Goal: Complete application form

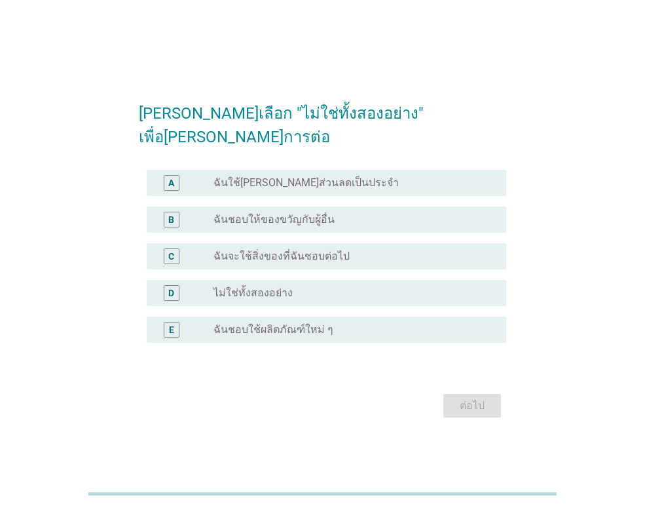
click at [315, 288] on div "radio_button_unchecked ไม่ใช่ทั้งสองอย่าง" at bounding box center [355, 293] width 282 height 16
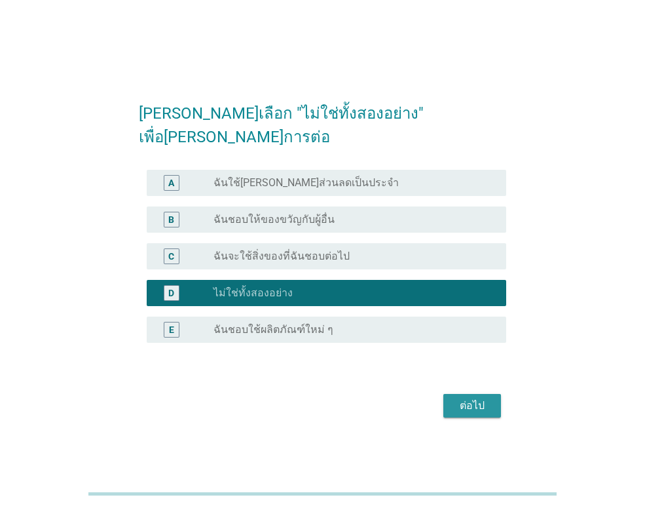
click at [465, 398] on div "ต่อไป" at bounding box center [472, 406] width 37 height 16
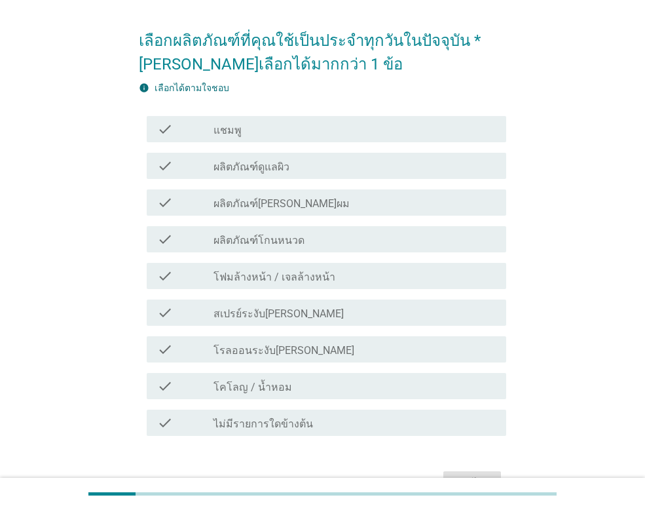
scroll to position [66, 0]
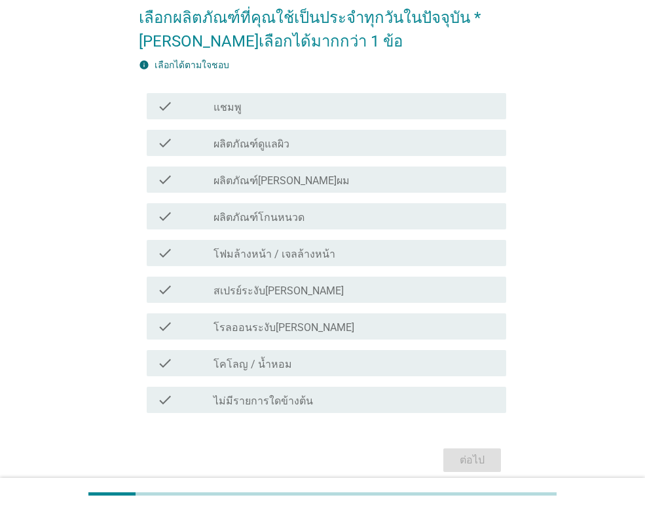
click at [377, 154] on div "check check_box_outline_blank ผลิตภัณฑ์ดูแลผิว" at bounding box center [327, 143] width 360 height 26
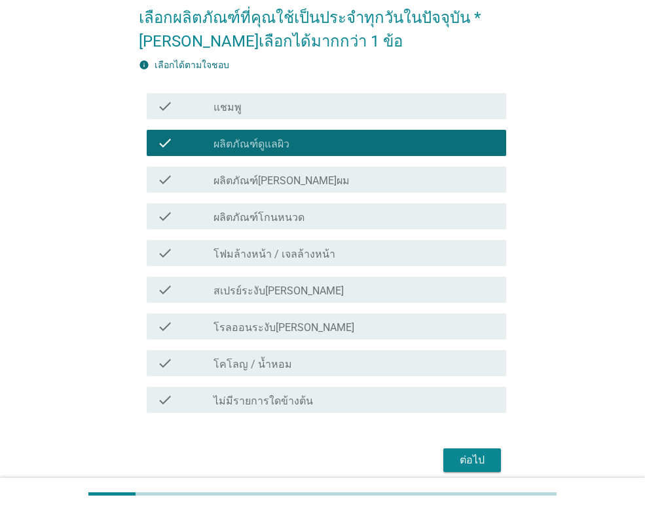
click at [353, 256] on div "check_box_outline_blank โฟมล้างหน้า / เจลล้างหน้า" at bounding box center [355, 253] width 282 height 16
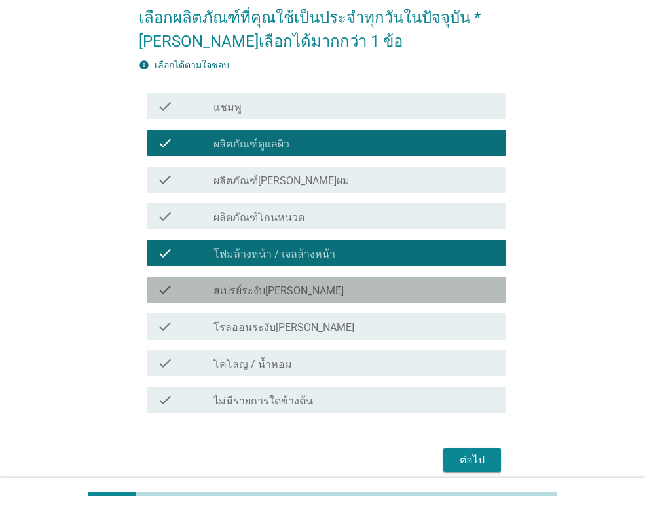
click at [335, 288] on div "check_box_outline_blank สเปรย์ระงับ[PERSON_NAME]" at bounding box center [355, 290] width 282 height 16
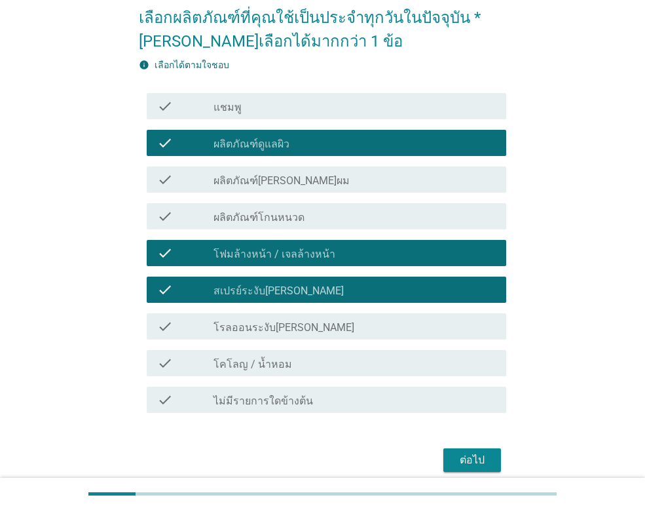
click at [330, 364] on div "check_box_outline_blank โคโลญ / น้ำหอม" at bounding box center [355, 363] width 282 height 16
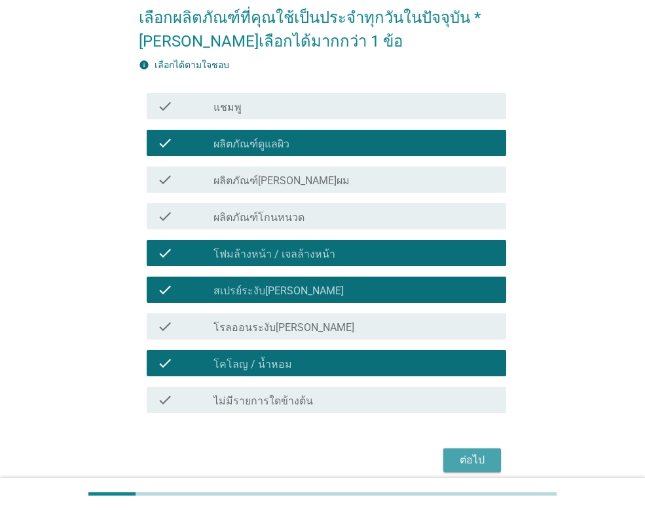
click at [452, 455] on button "ต่อไป" at bounding box center [473, 460] width 58 height 24
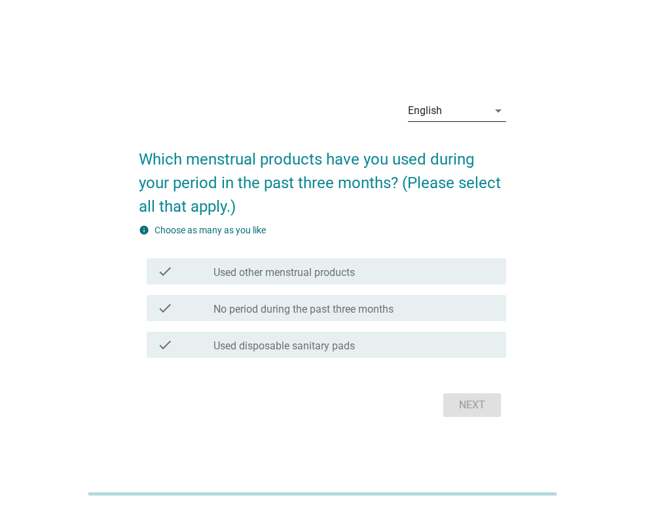
click at [450, 108] on div "English" at bounding box center [448, 110] width 80 height 21
click at [455, 152] on div "ภาษาไทย" at bounding box center [457, 153] width 77 height 16
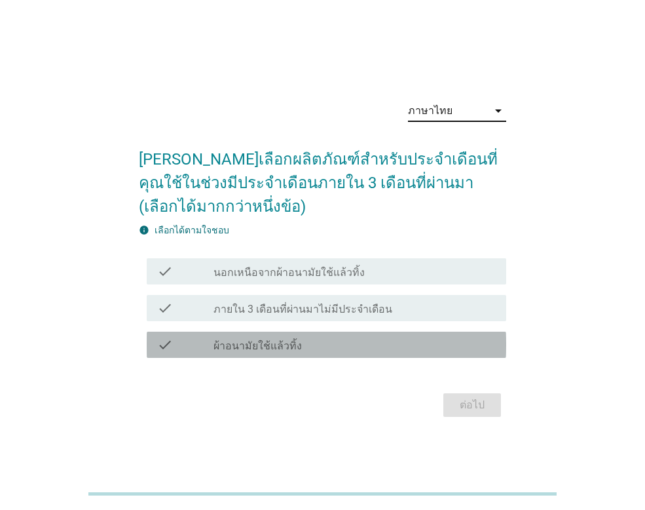
click at [351, 353] on div "check check_box_outline_blank ผ้าอนามัยใช้แล้วทิ้ง" at bounding box center [327, 345] width 360 height 26
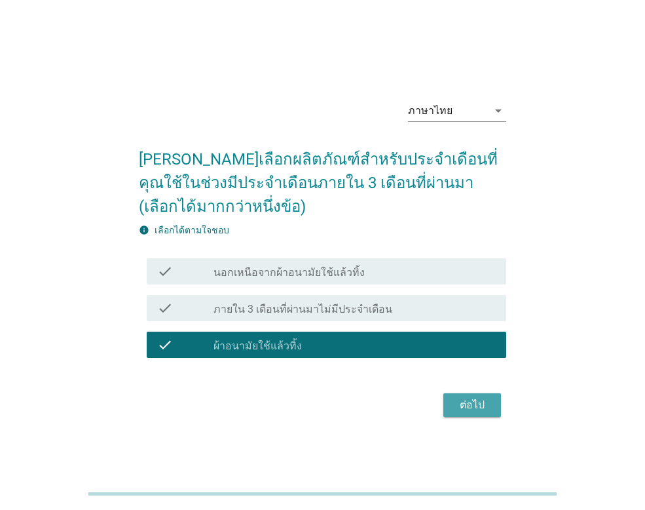
click at [460, 405] on div "ต่อไป" at bounding box center [472, 405] width 37 height 16
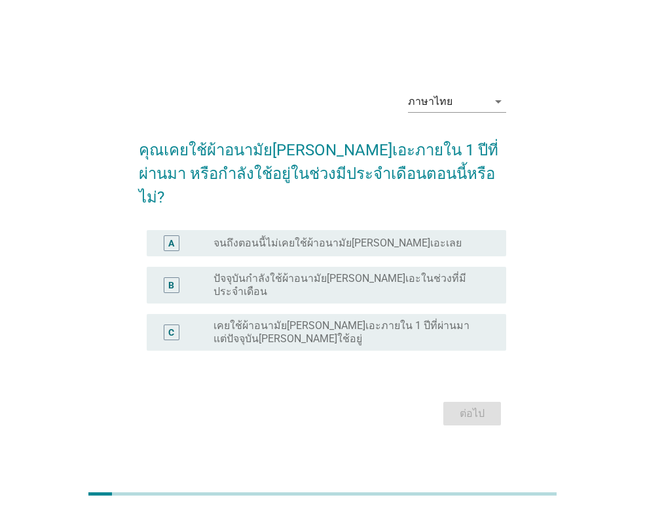
drag, startPoint x: 473, startPoint y: 316, endPoint x: 468, endPoint y: 279, distance: 37.0
click at [468, 279] on div "A radio_button_unchecked จนถึงตอนนี้ไม่เคยใช้ผ้าอนามัยลอรีเอะเลย B radio_button…" at bounding box center [323, 290] width 368 height 131
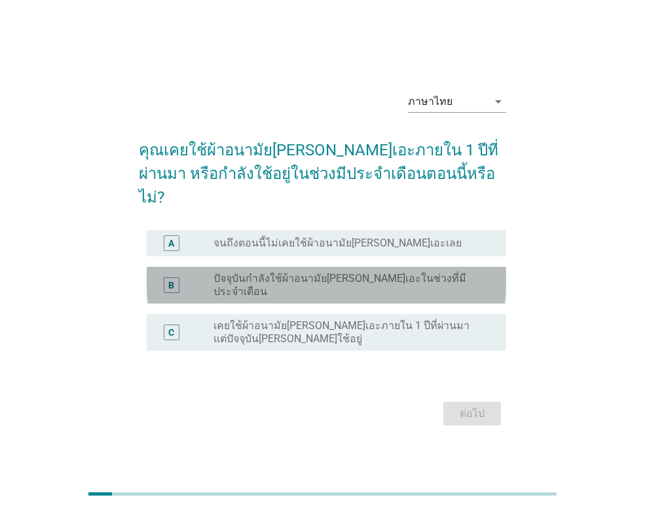
click at [468, 279] on div "radio_button_unchecked ปัจจุบันกำลังใช้ผ้าอนามัยลอรีเอะในช่วงที่มีประจำเดือน" at bounding box center [350, 285] width 272 height 26
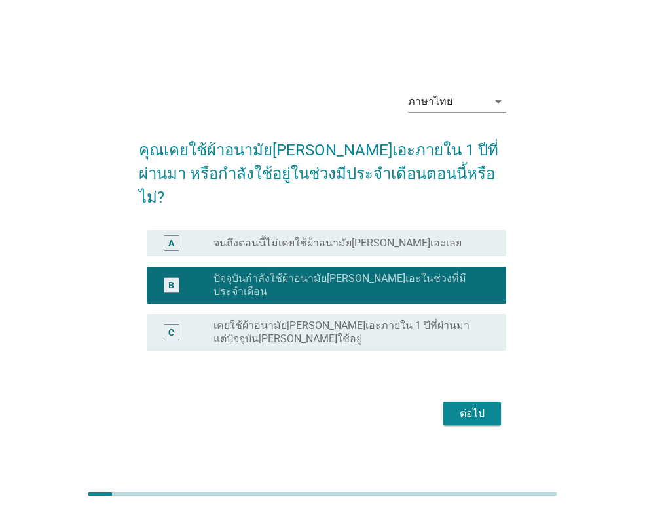
click at [472, 406] on div "ต่อไป" at bounding box center [472, 414] width 37 height 16
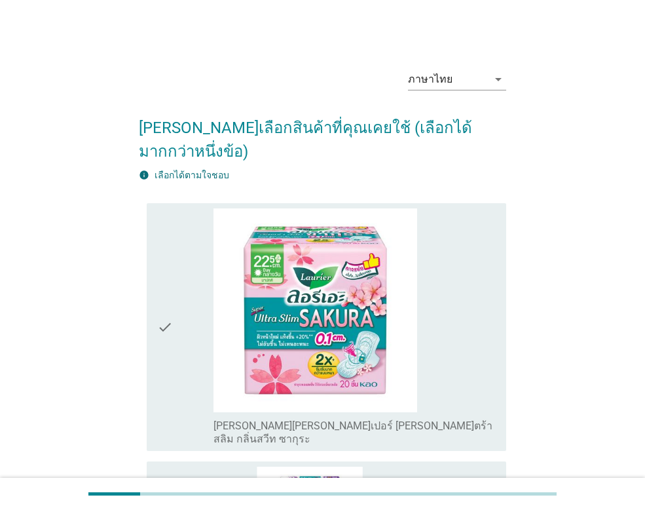
click at [446, 286] on div "check_box_outline_blank ลอรีเอะ ซูเปอร์ อัลตร้า สลิม กลิ่นสวีท ซากุระ" at bounding box center [355, 326] width 282 height 237
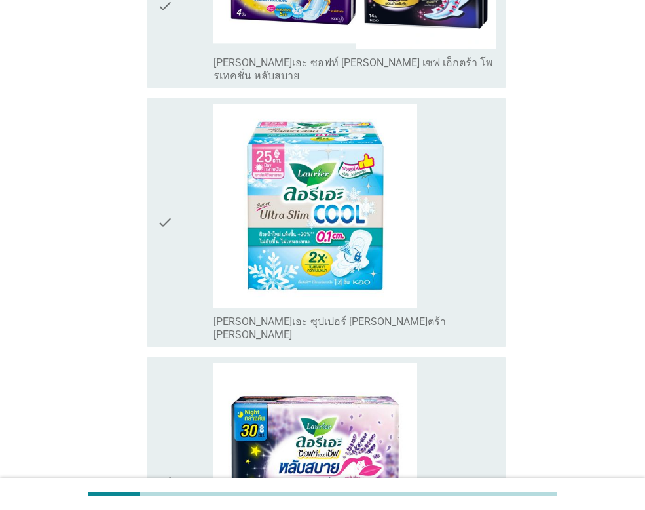
scroll to position [2097, 0]
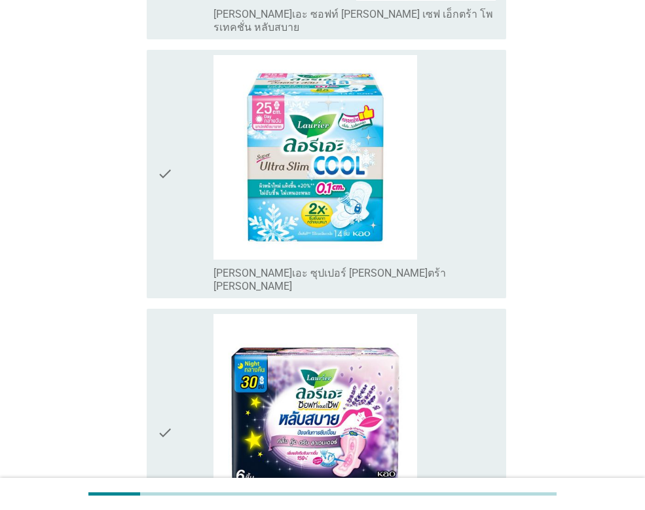
click at [464, 106] on div "check_box_outline_blank ลอรีเอะ ซุปเปอร์ อัลตร้า สลิม คูล" at bounding box center [355, 173] width 282 height 237
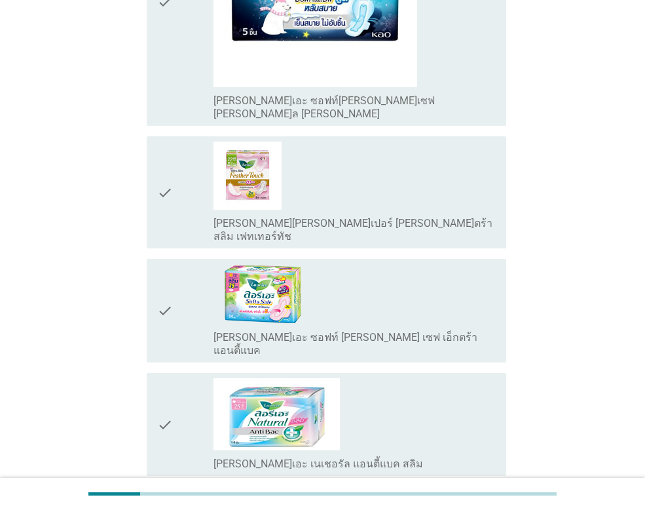
scroll to position [3239, 0]
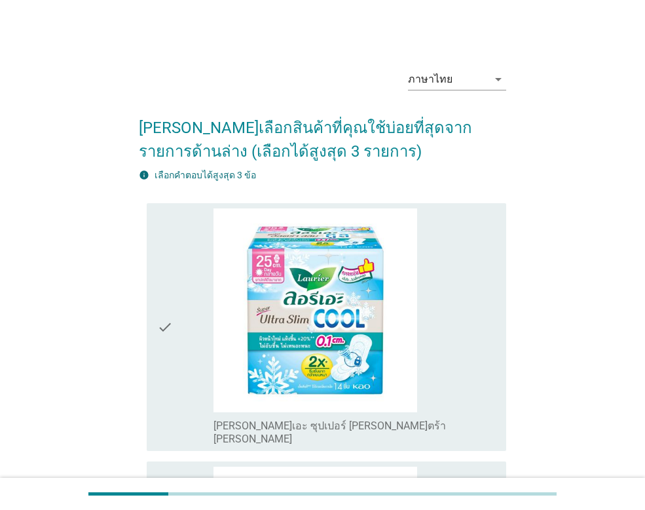
scroll to position [66, 0]
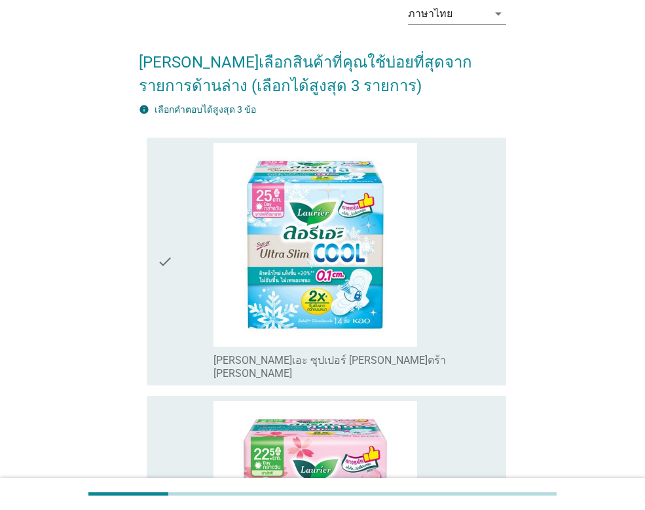
click at [508, 259] on div "ภาษาไทย arrow_drop_down กรุณาเลือกสินค้าที่คุณใช้บ่อยที่สุดจากรายการด้านล่าง (เ…" at bounding box center [322, 359] width 389 height 754
click at [448, 284] on div "check_box_outline_blank ลอรีเอะ ซุปเปอร์ อัลตร้า สลิม คูล" at bounding box center [355, 261] width 282 height 237
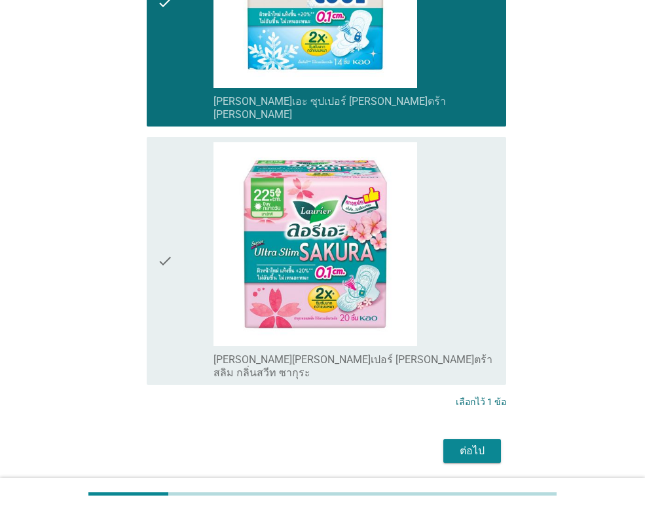
scroll to position [345, 0]
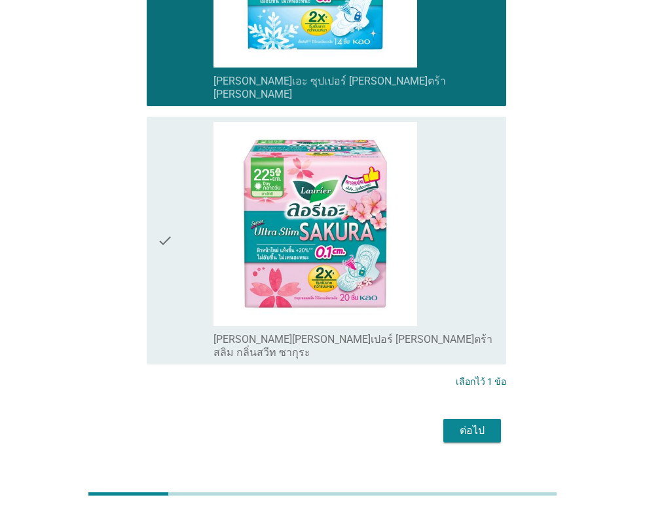
click at [451, 261] on div "check_box_outline_blank ลอรีเอะ ซูเปอร์ อัลตร้า สลิม กลิ่นสวีท ซากุระ" at bounding box center [355, 240] width 282 height 237
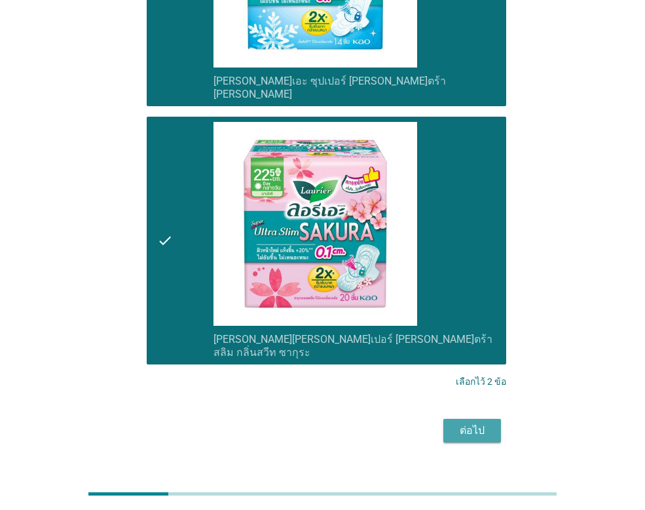
click at [467, 419] on button "ต่อไป" at bounding box center [473, 431] width 58 height 24
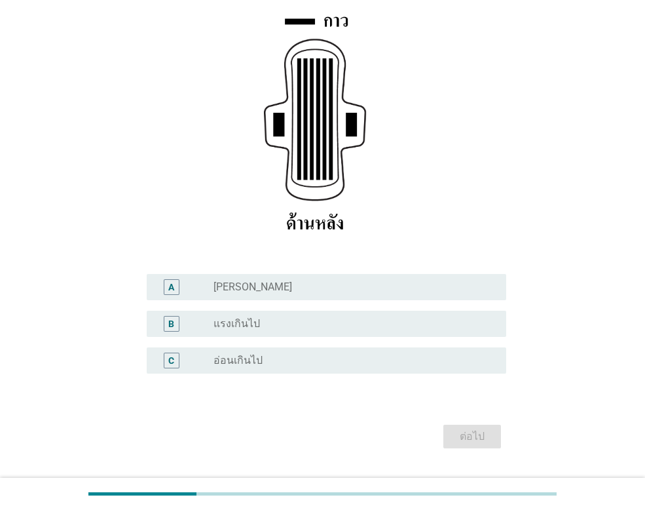
scroll to position [231, 0]
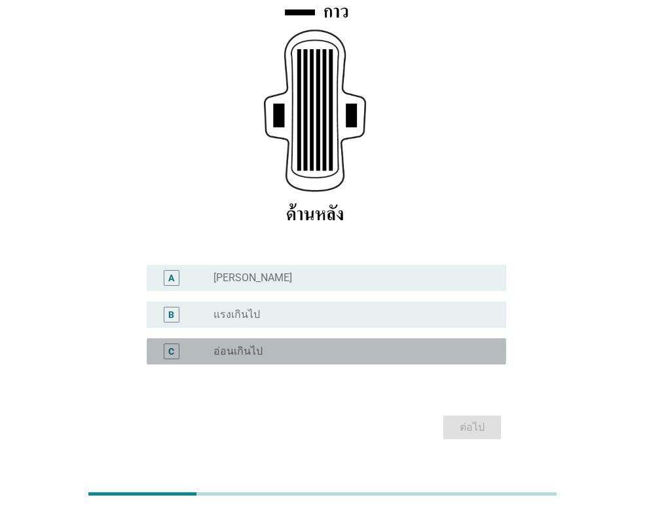
click at [290, 338] on div "C radio_button_unchecked อ่อนเกินไป" at bounding box center [327, 351] width 360 height 26
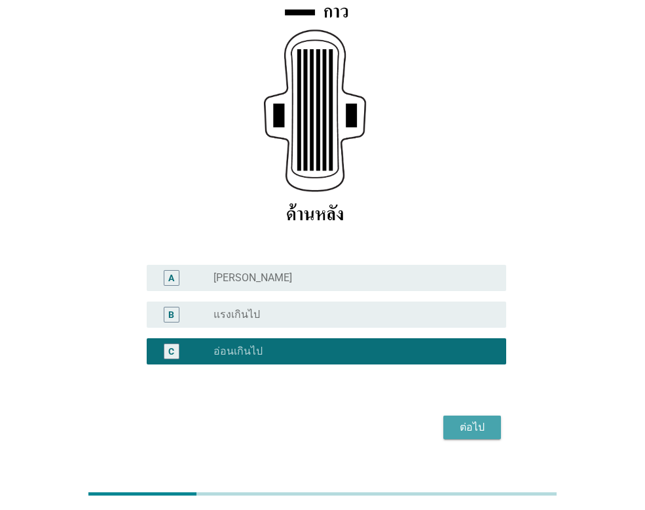
click at [487, 419] on div "ต่อไป" at bounding box center [472, 427] width 37 height 16
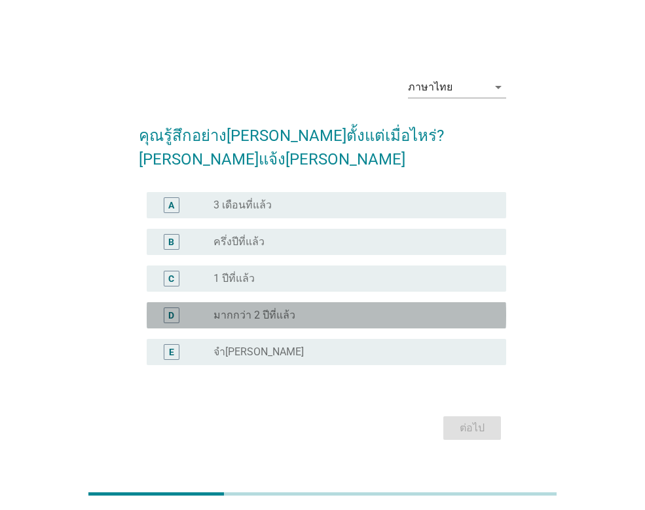
click at [307, 309] on div "radio_button_unchecked มากกว่า 2 ปีที่แล้ว" at bounding box center [350, 315] width 272 height 13
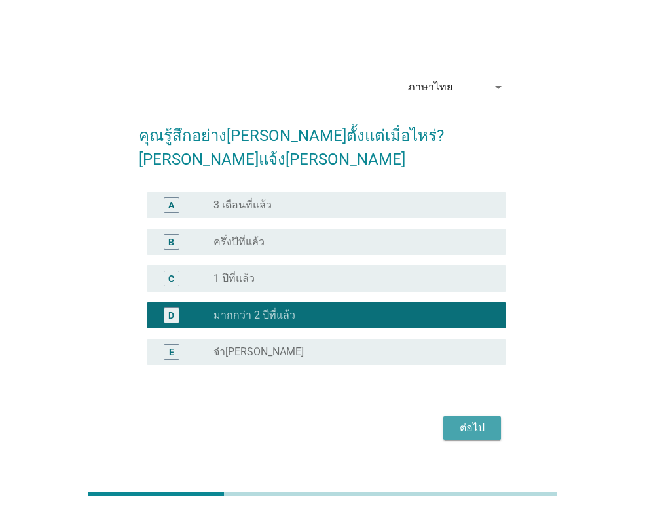
click at [470, 421] on div "ต่อไป" at bounding box center [472, 428] width 37 height 16
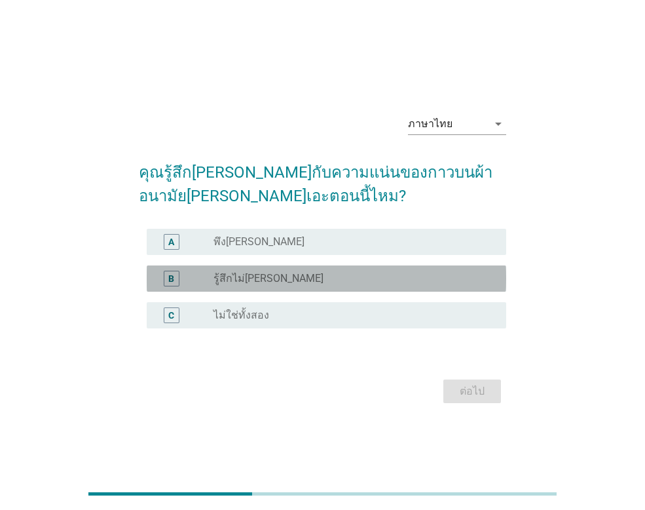
click at [347, 283] on div "radio_button_unchecked รู้สึกไม่พอใจ" at bounding box center [350, 278] width 272 height 13
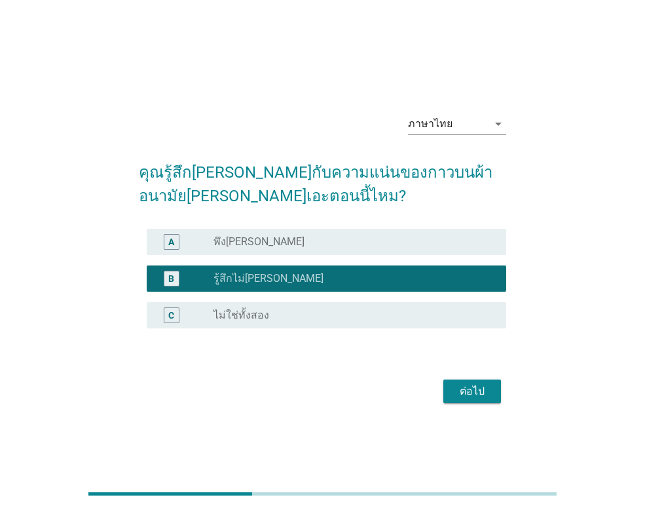
click at [453, 385] on button "ต่อไป" at bounding box center [473, 391] width 58 height 24
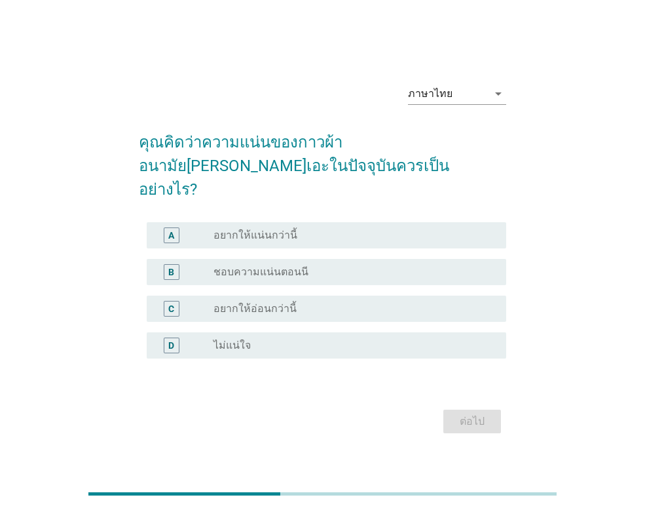
click at [315, 229] on div "radio_button_unchecked อยากให้แน่นกว่านี้" at bounding box center [350, 235] width 272 height 13
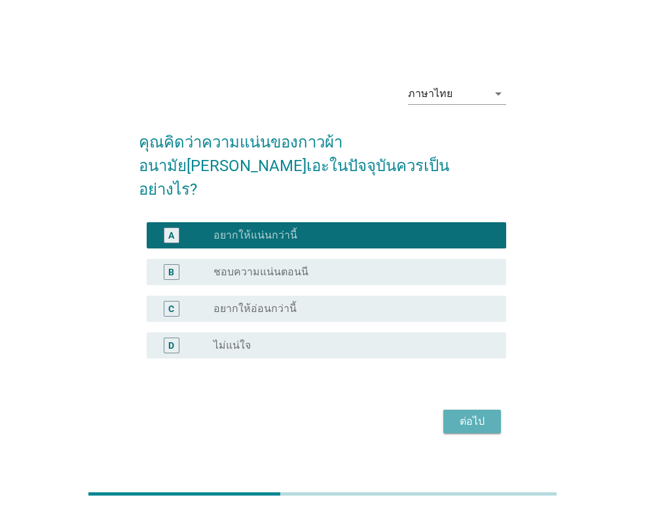
drag, startPoint x: 470, startPoint y: 406, endPoint x: 499, endPoint y: 351, distance: 61.8
click at [470, 413] on div "ต่อไป" at bounding box center [472, 421] width 37 height 16
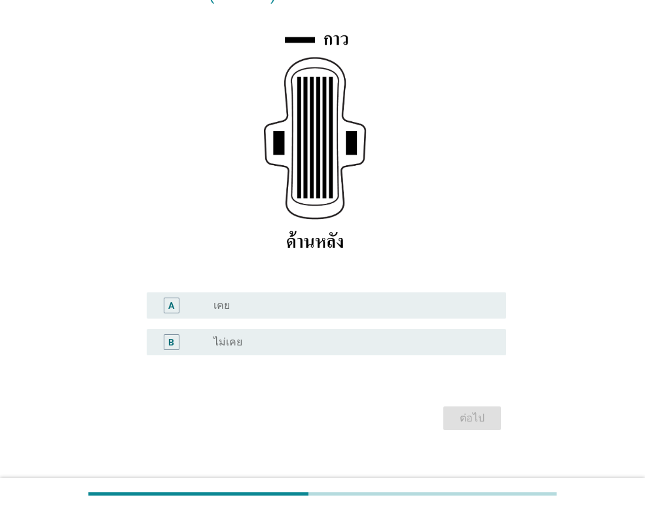
scroll to position [195, 0]
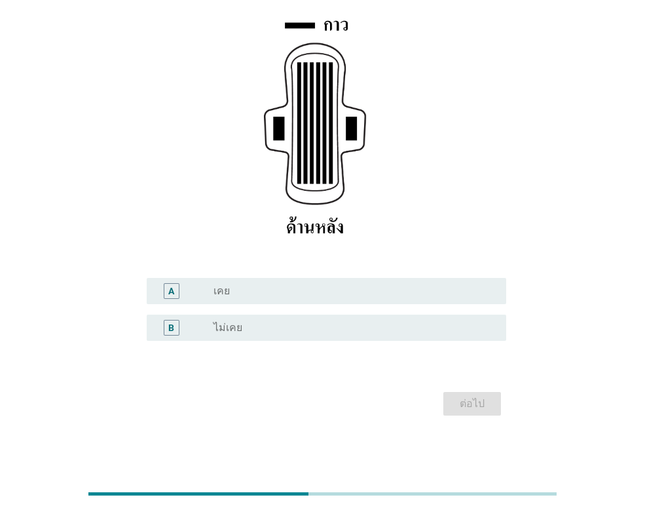
click at [360, 284] on div "radio_button_unchecked เคย" at bounding box center [355, 291] width 282 height 16
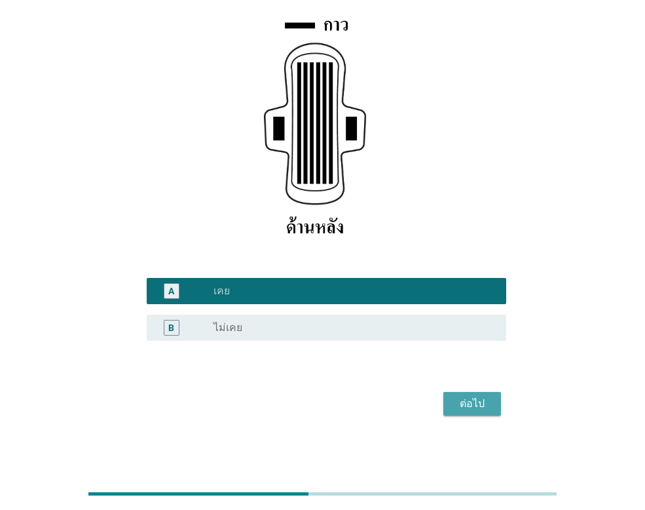
click at [472, 404] on div "ต่อไป" at bounding box center [472, 404] width 37 height 16
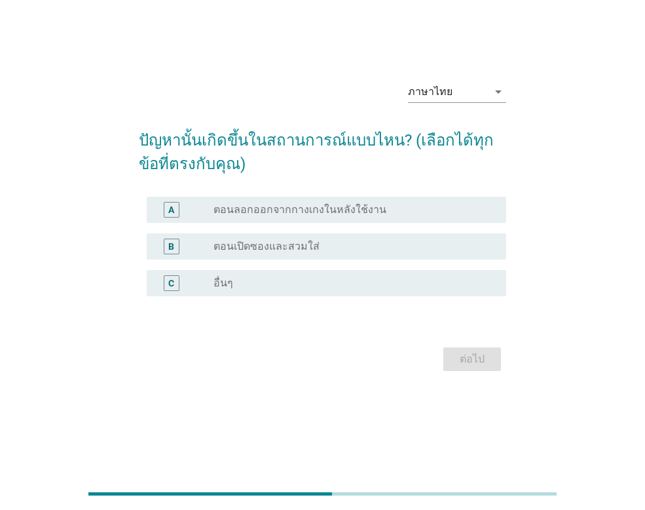
scroll to position [0, 0]
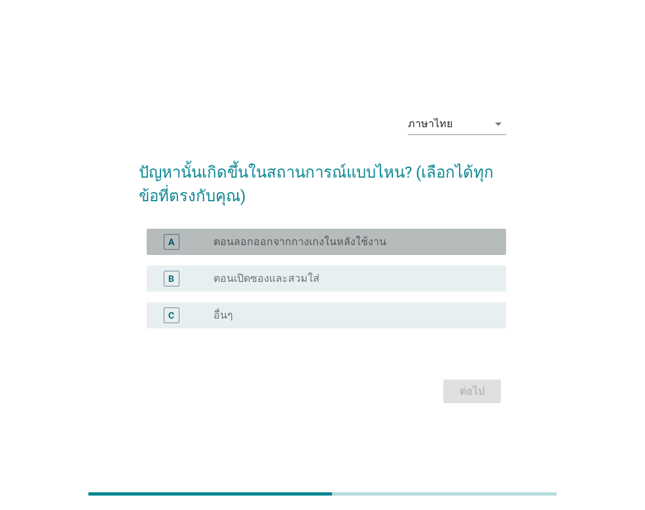
click at [429, 253] on div "A radio_button_unchecked ตอนลอกออกจากกางเกงในหลังใช้งาน" at bounding box center [327, 242] width 360 height 26
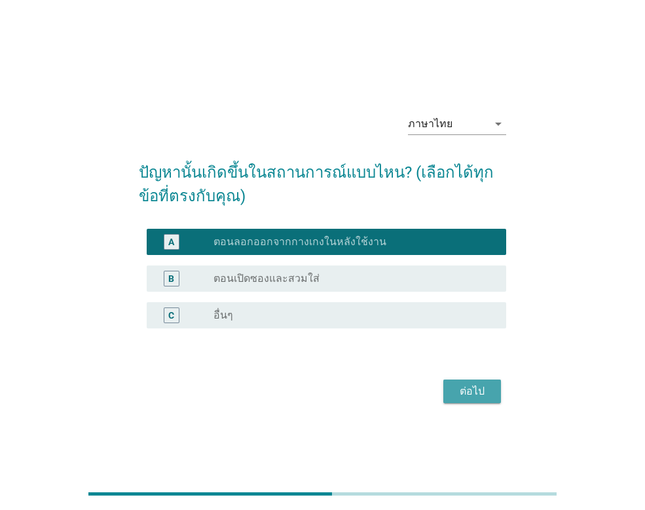
click at [459, 389] on div "ต่อไป" at bounding box center [472, 391] width 37 height 16
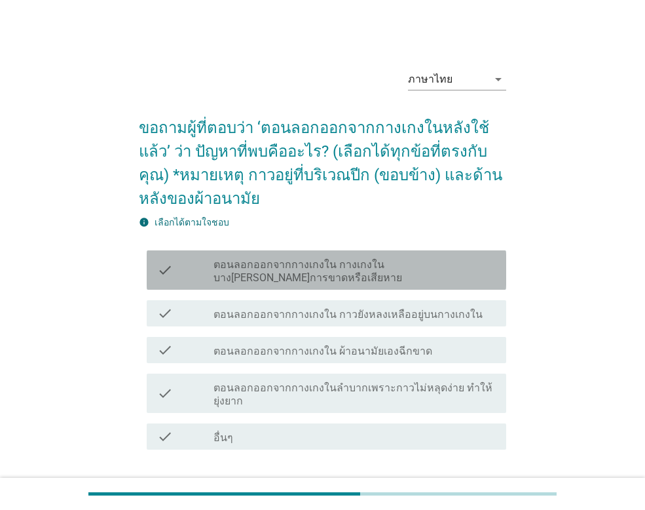
click at [470, 271] on label "ตอนลอกออกจากกางเกงใน กางเกงในบางส่วนเกิดการขาดหรือเสียหาย" at bounding box center [355, 271] width 282 height 26
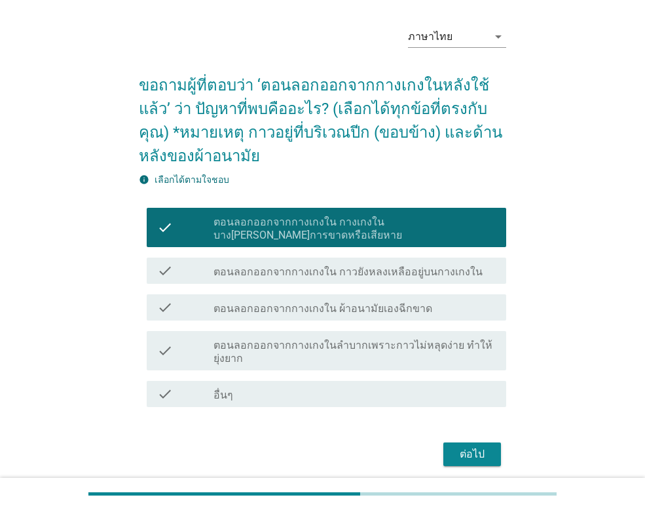
scroll to position [92, 0]
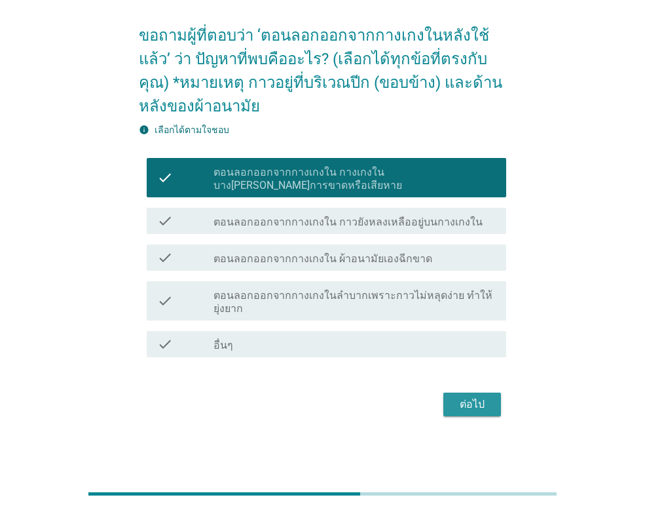
click at [491, 411] on button "ต่อไป" at bounding box center [473, 404] width 58 height 24
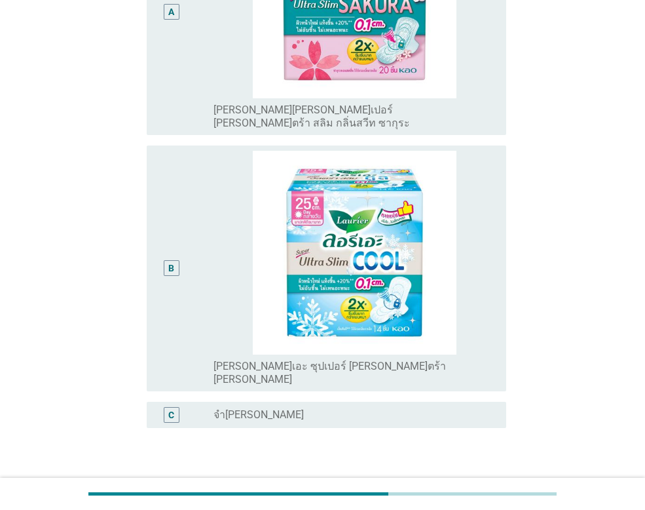
scroll to position [355, 0]
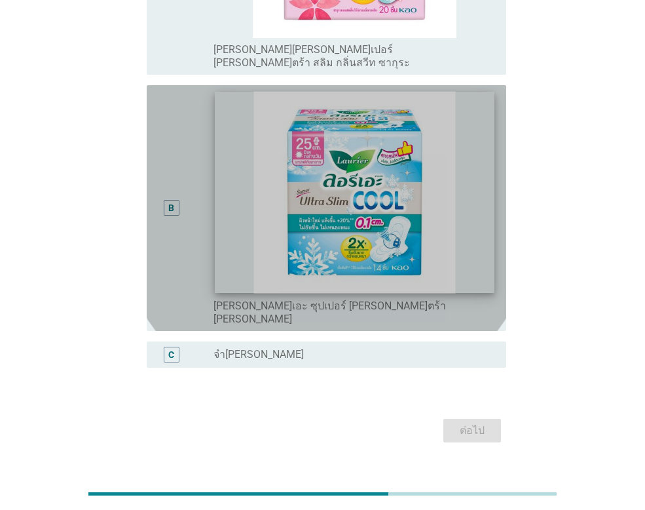
click at [476, 227] on img at bounding box center [354, 192] width 279 height 202
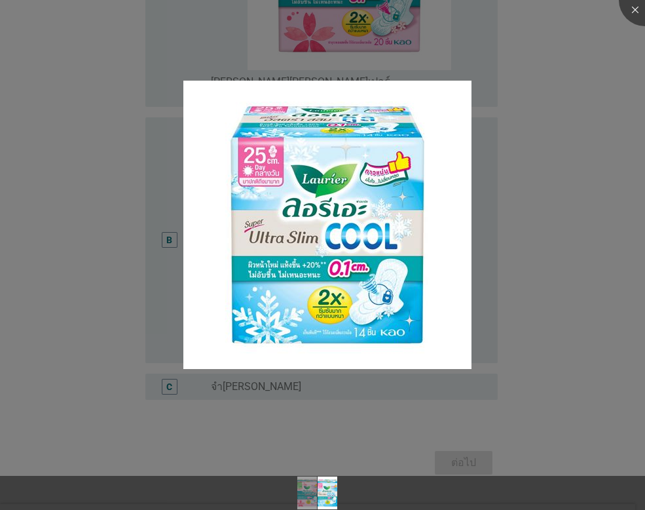
click at [447, 64] on div at bounding box center [322, 255] width 645 height 510
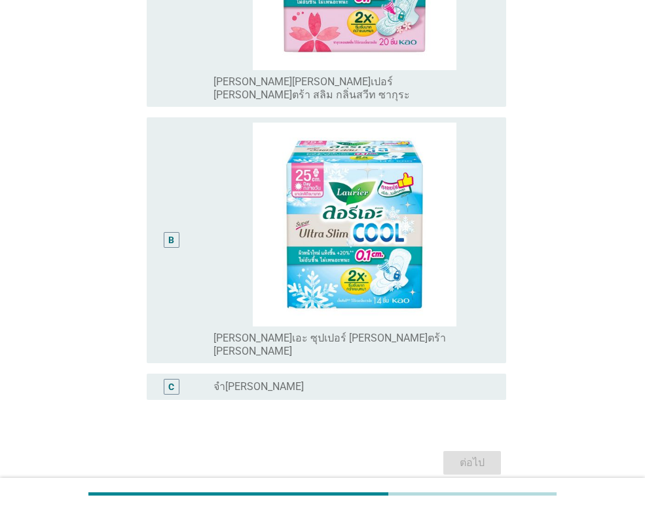
click at [167, 232] on div "B" at bounding box center [172, 240] width 16 height 16
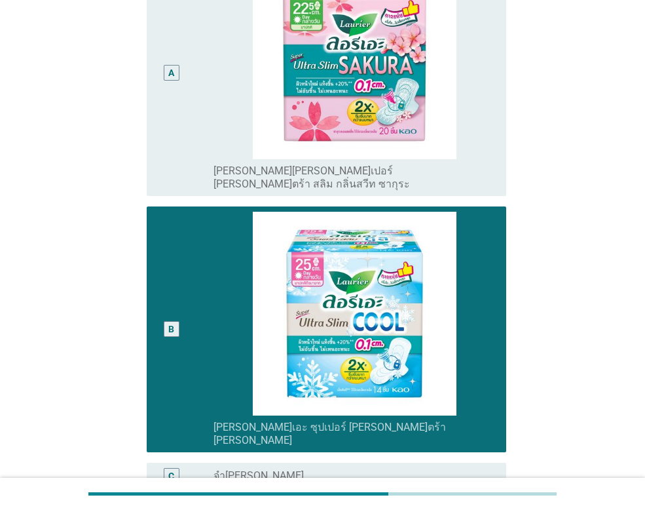
scroll to position [126, 0]
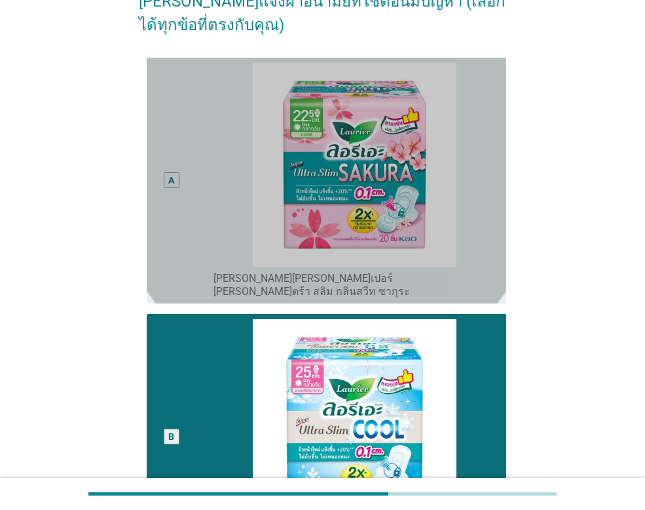
click at [170, 174] on div "A" at bounding box center [171, 181] width 6 height 14
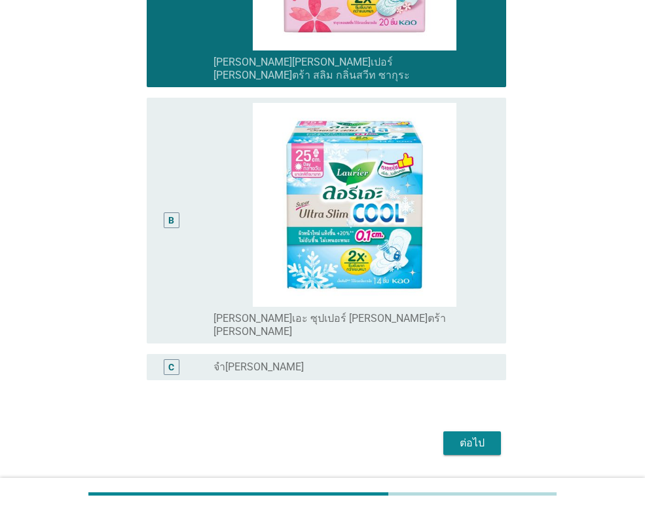
scroll to position [355, 0]
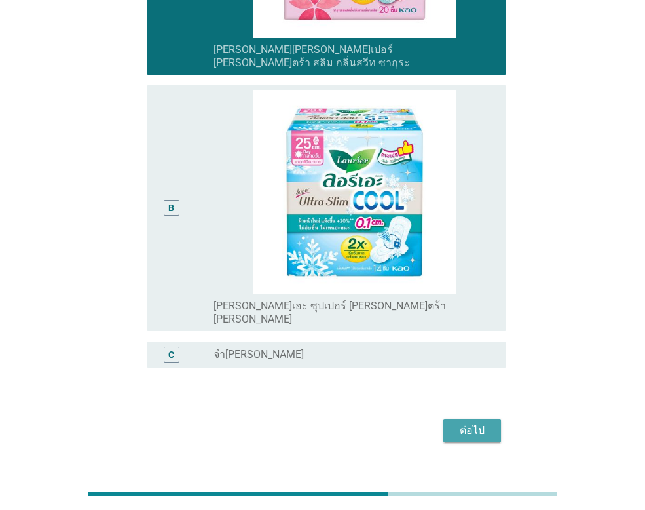
click at [471, 423] on div "ต่อไป" at bounding box center [472, 431] width 37 height 16
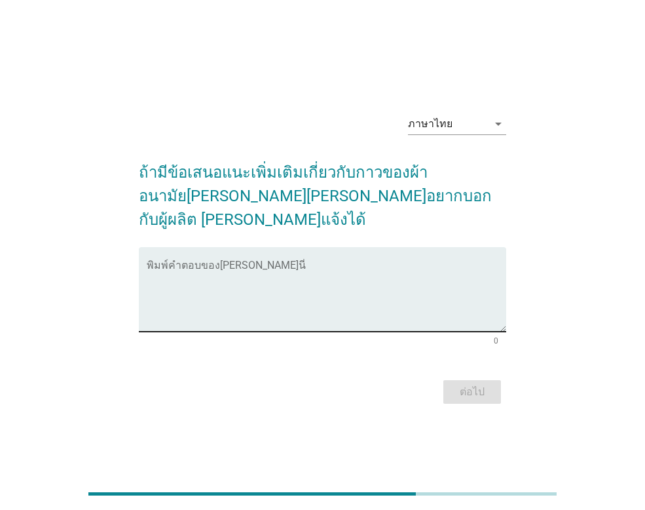
click at [281, 263] on textarea "พิมพ์คำตอบของคุณ ที่นี่" at bounding box center [327, 297] width 360 height 69
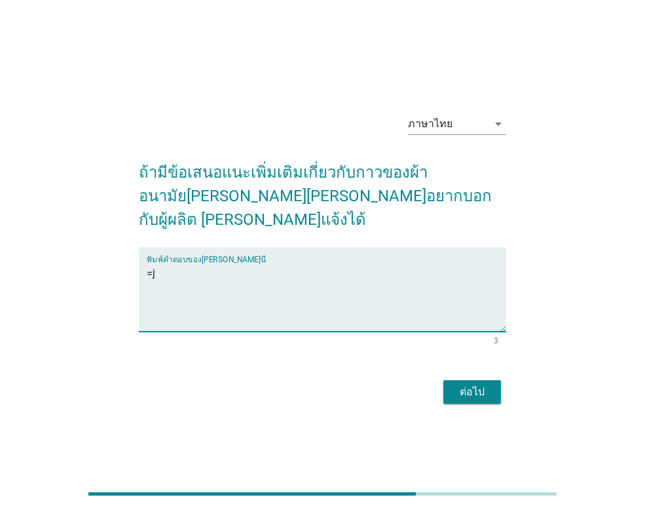
type textarea "="
type textarea "ช่วงพับไปด้านหลังกาวไม่ค่อยแน่น"
click at [466, 384] on div "ต่อไป" at bounding box center [472, 392] width 37 height 16
